Goal: Information Seeking & Learning: Learn about a topic

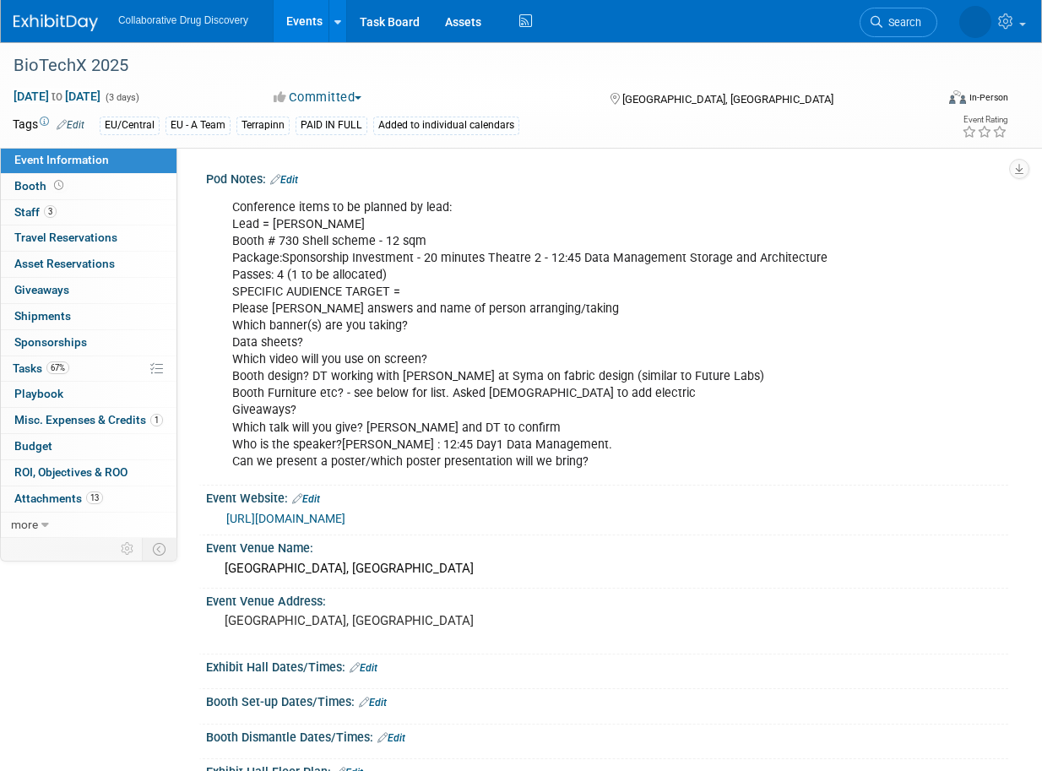
click at [63, 25] on img at bounding box center [56, 22] width 84 height 17
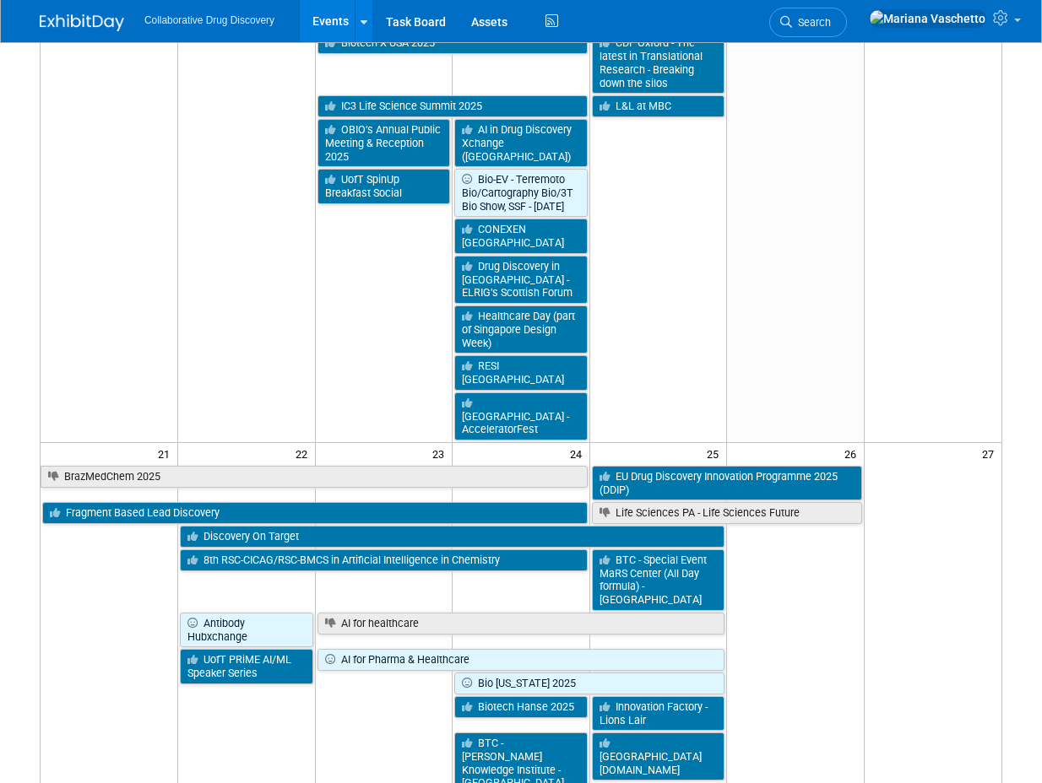
scroll to position [1013, 0]
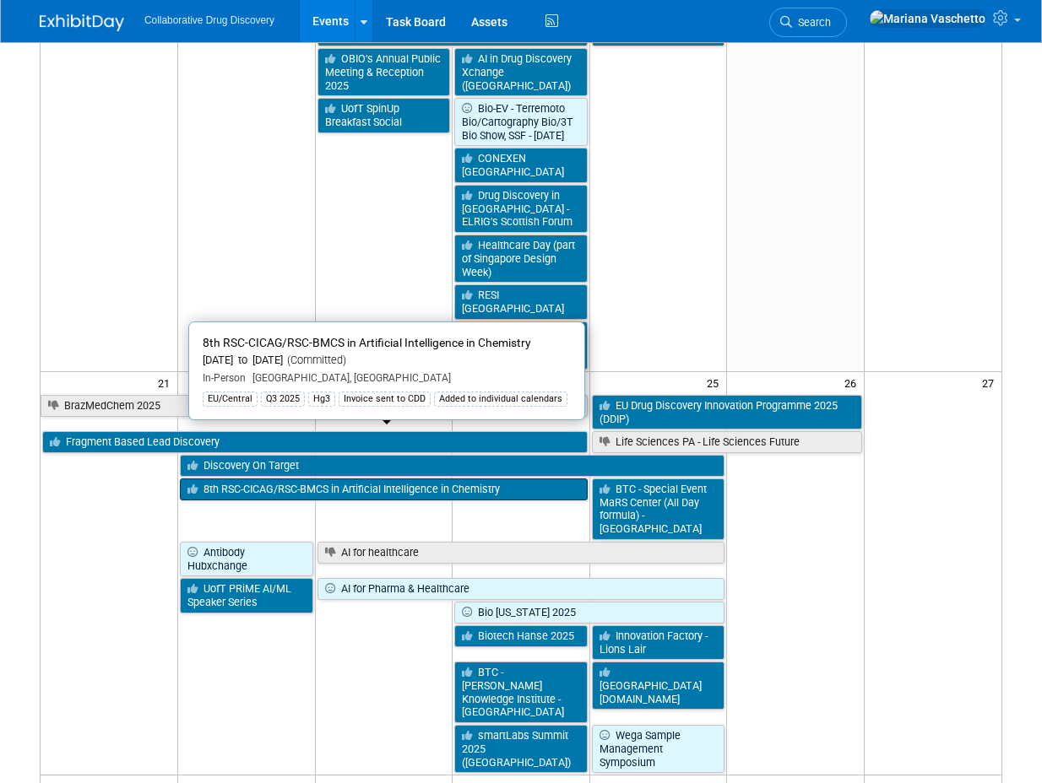
click at [270, 479] on link "8th RSC-CICAG/RSC-BMCS in Artificial Intelligence in Chemistry" at bounding box center [384, 490] width 408 height 22
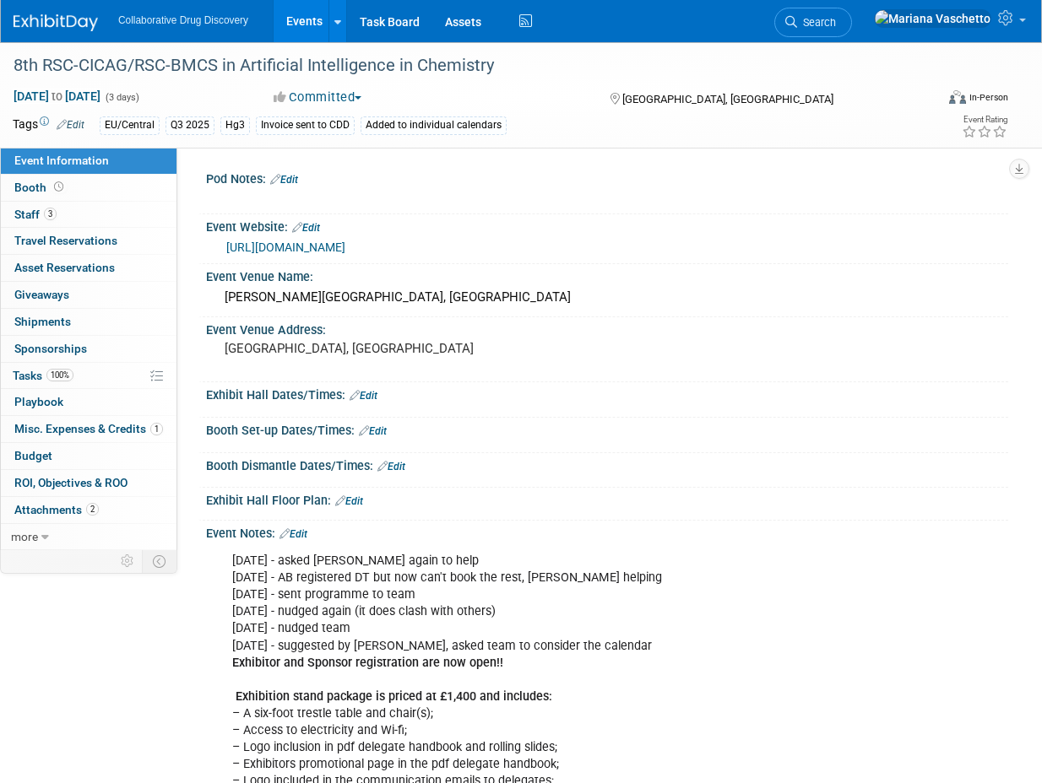
click at [619, 195] on div at bounding box center [534, 199] width 628 height 17
click at [345, 248] on link "https://www.rscbmcs.org/events/aichem8/" at bounding box center [285, 248] width 119 height 14
